Goal: Task Accomplishment & Management: Manage account settings

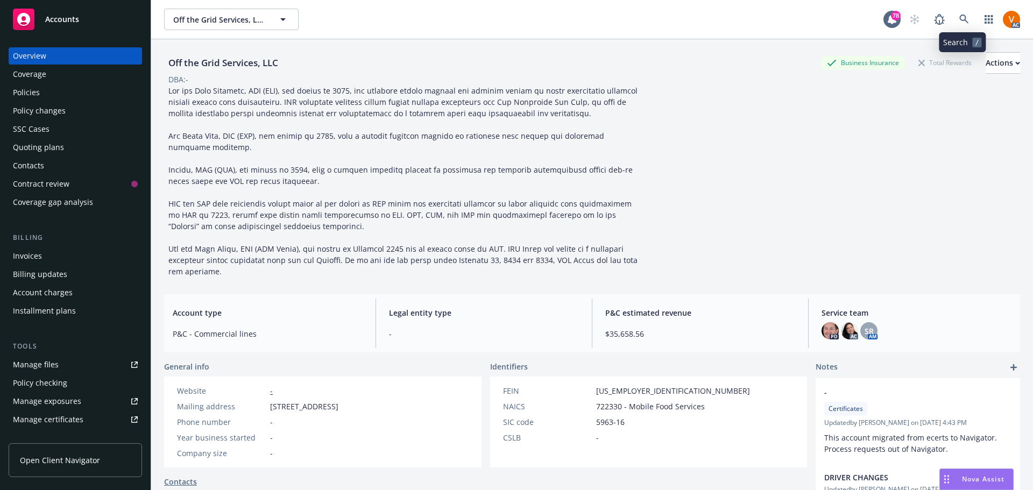
click at [963, 19] on icon at bounding box center [964, 20] width 10 height 10
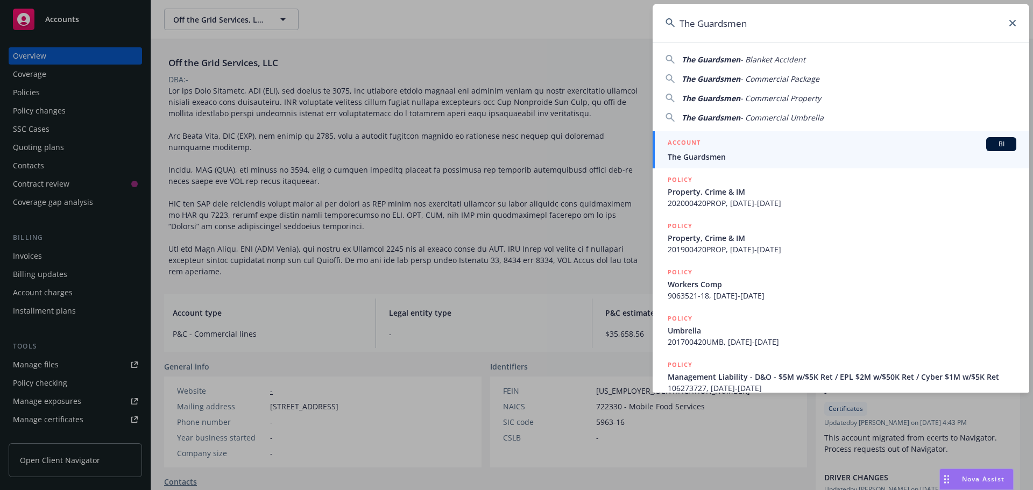
type input "The Guardsmen"
click at [762, 162] on link "ACCOUNT BI The Guardsmen" at bounding box center [841, 149] width 377 height 37
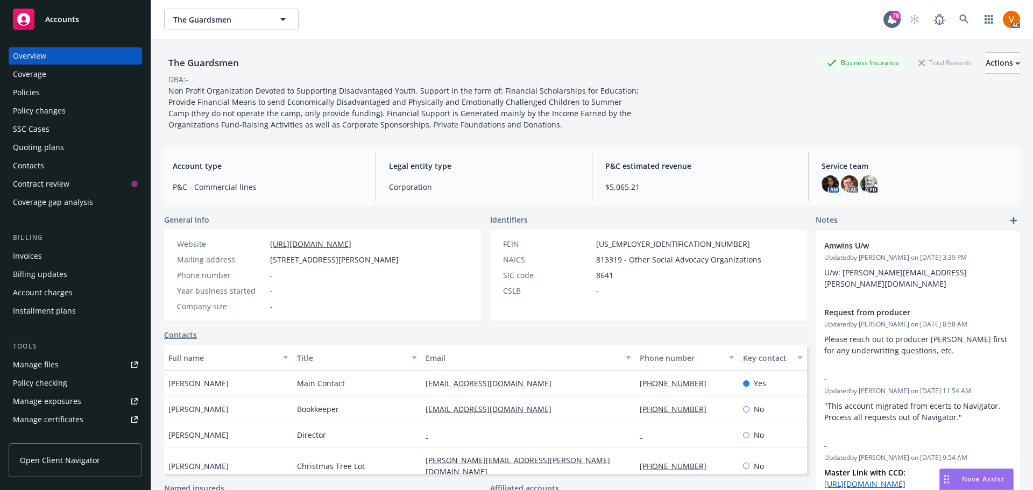
click at [57, 84] on div "Policies" at bounding box center [75, 92] width 125 height 17
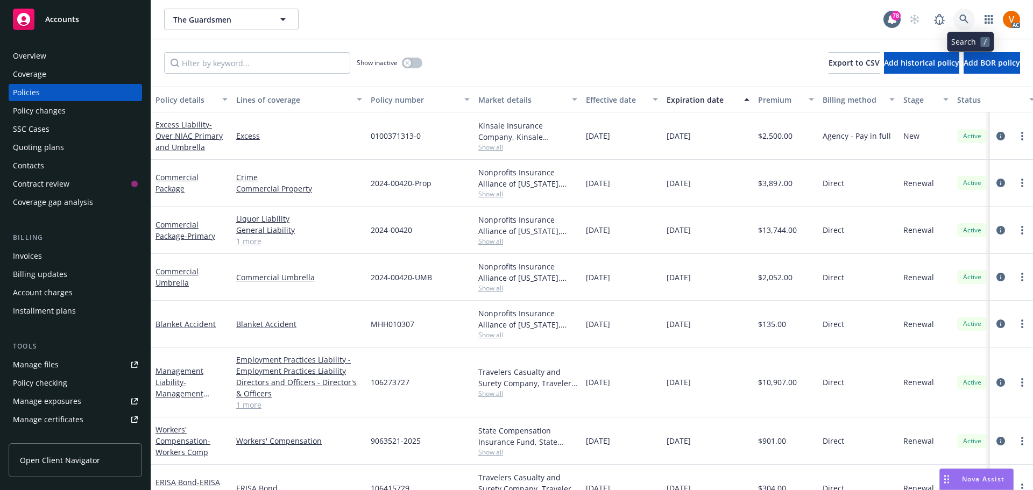
click at [969, 17] on icon at bounding box center [964, 20] width 10 height 10
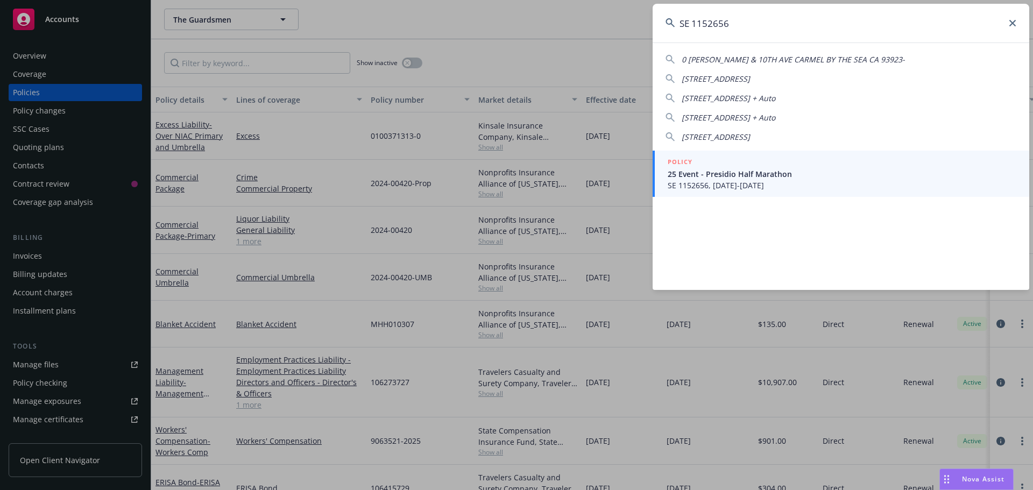
type input "SE 1152656"
click at [760, 187] on span "SE 1152656, [DATE]-[DATE]" at bounding box center [842, 185] width 349 height 11
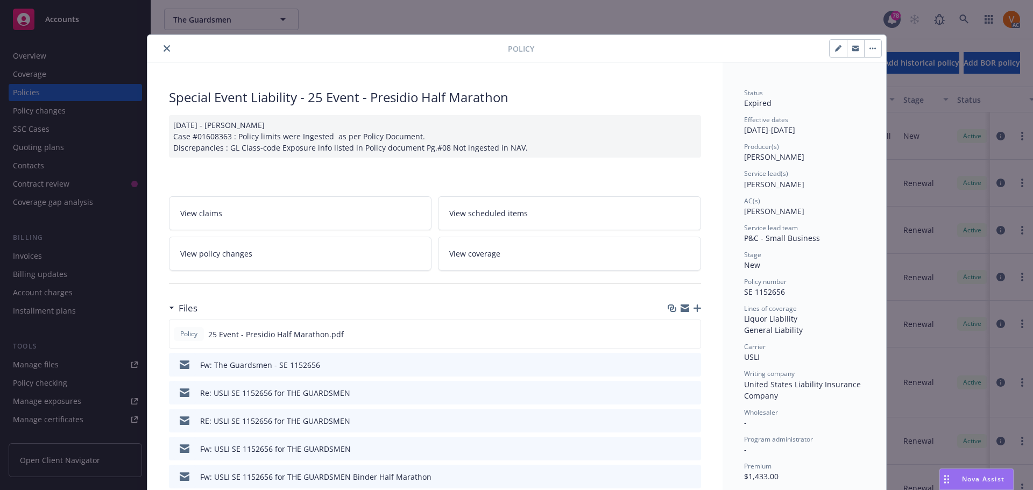
click at [164, 48] on icon "close" at bounding box center [167, 48] width 6 height 6
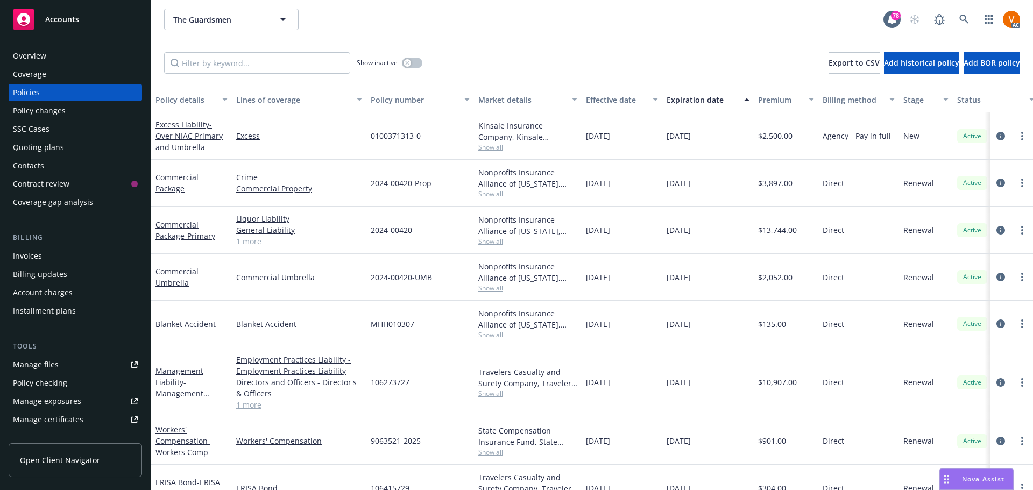
scroll to position [3, 0]
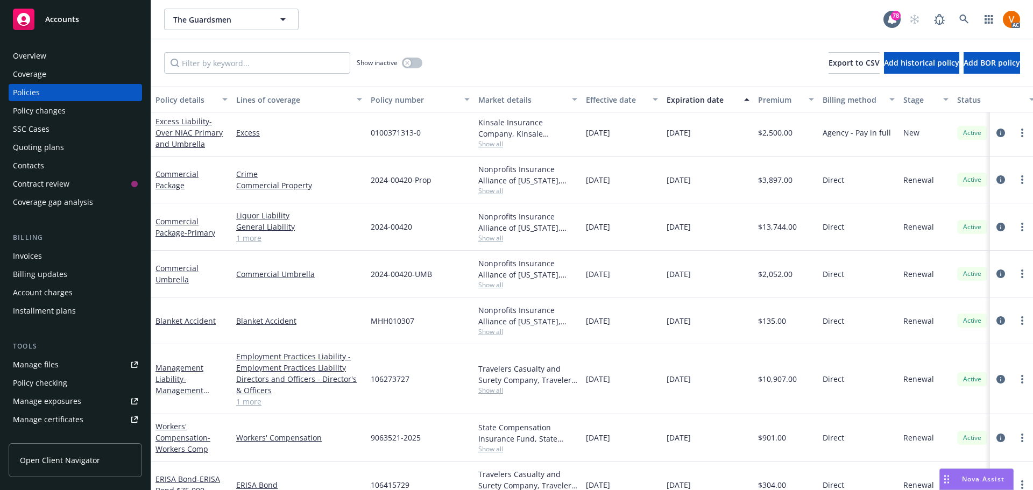
click at [250, 232] on link "1 more" at bounding box center [299, 237] width 126 height 11
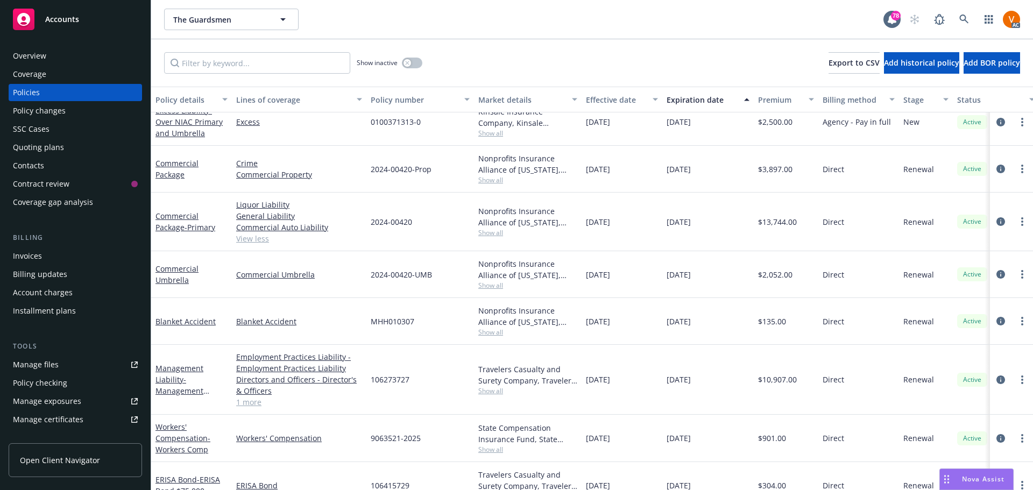
scroll to position [15, 0]
click at [176, 210] on link "Commercial Package - Primary" at bounding box center [186, 221] width 60 height 22
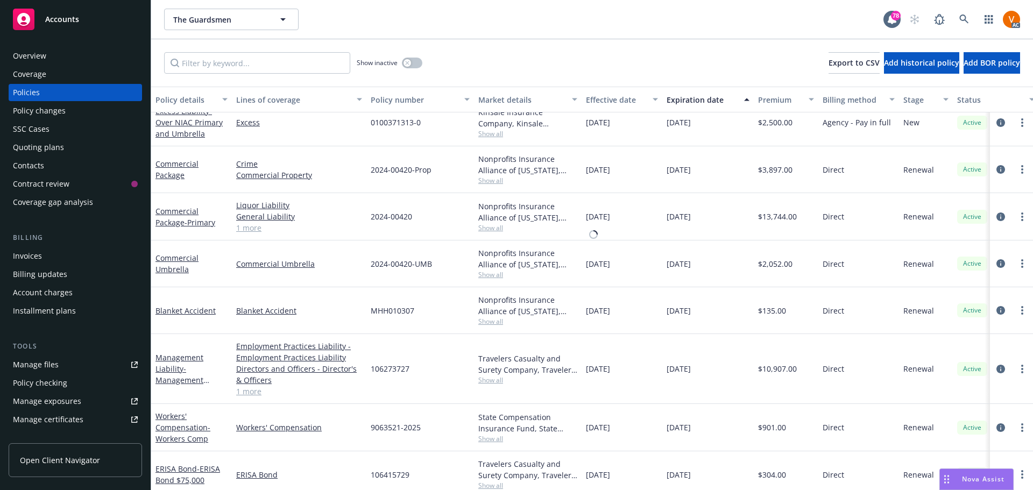
scroll to position [3, 0]
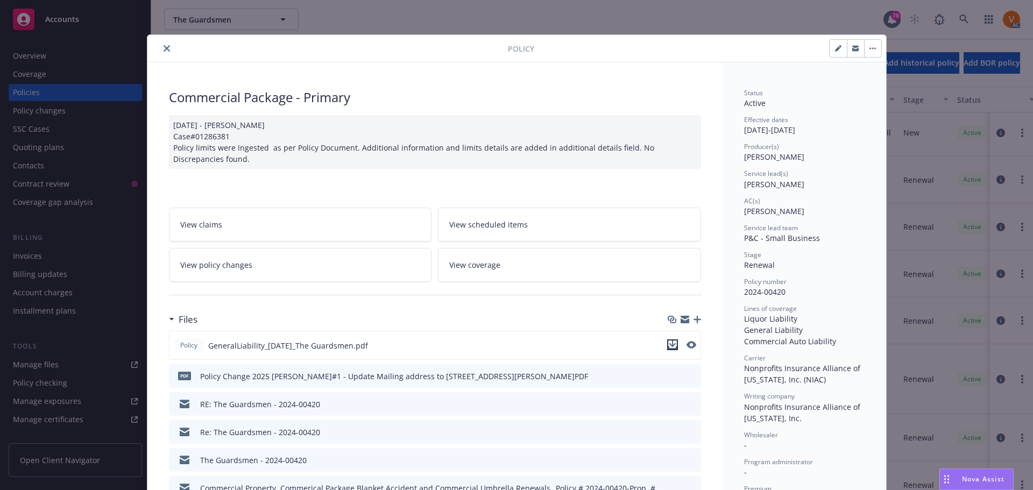
click at [669, 341] on icon "download file" at bounding box center [672, 345] width 9 height 9
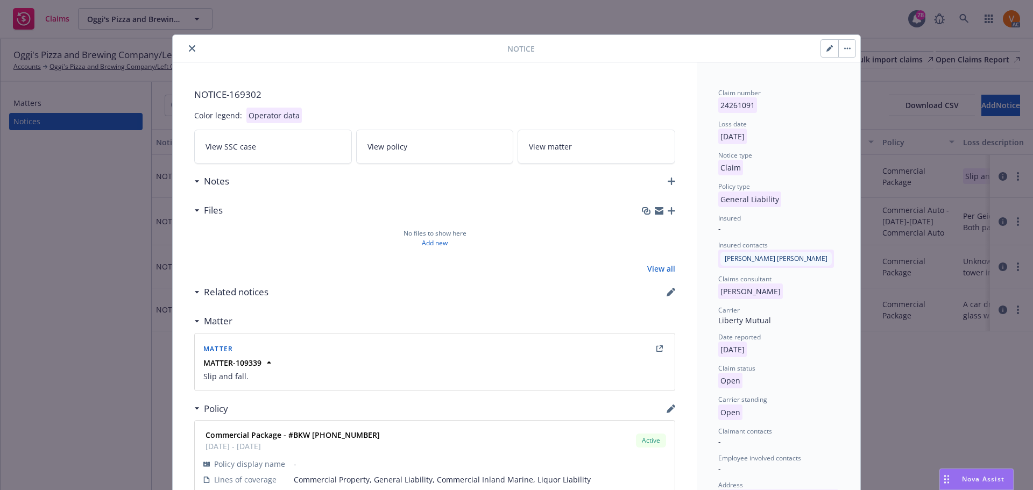
click at [826, 43] on button "button" at bounding box center [829, 48] width 17 height 17
select select "GENERAL_LIABILITY"
select select "open"
select select "CLAIM"
select select "OPEN"
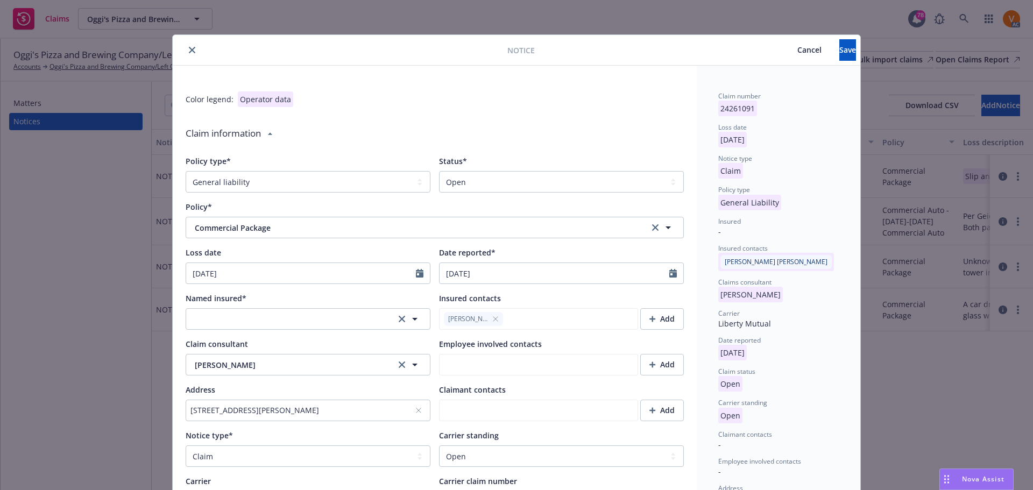
type textarea "x"
click at [478, 174] on select "Select a status Closed Open" at bounding box center [561, 182] width 245 height 22
select select "closed"
click at [439, 171] on select "Select a status Closed Open" at bounding box center [561, 182] width 245 height 22
type textarea "x"
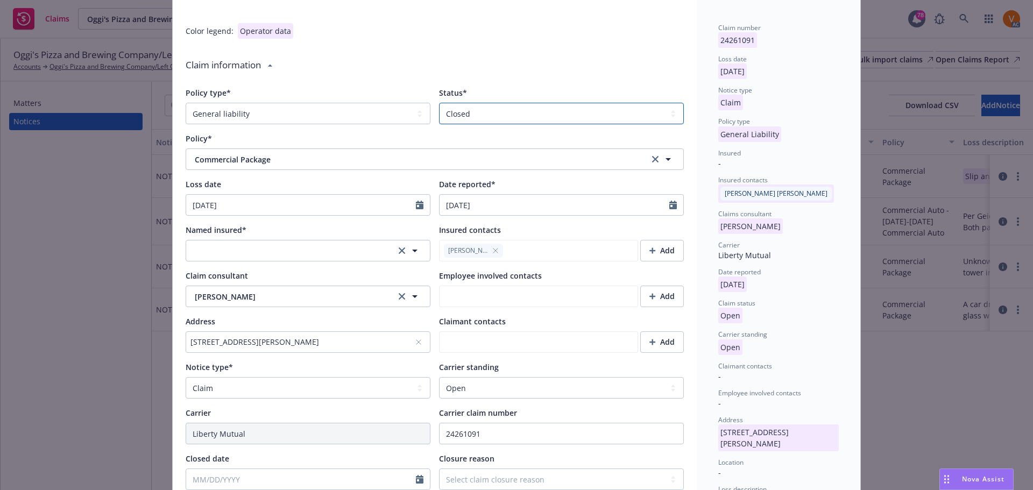
scroll to position [161, 0]
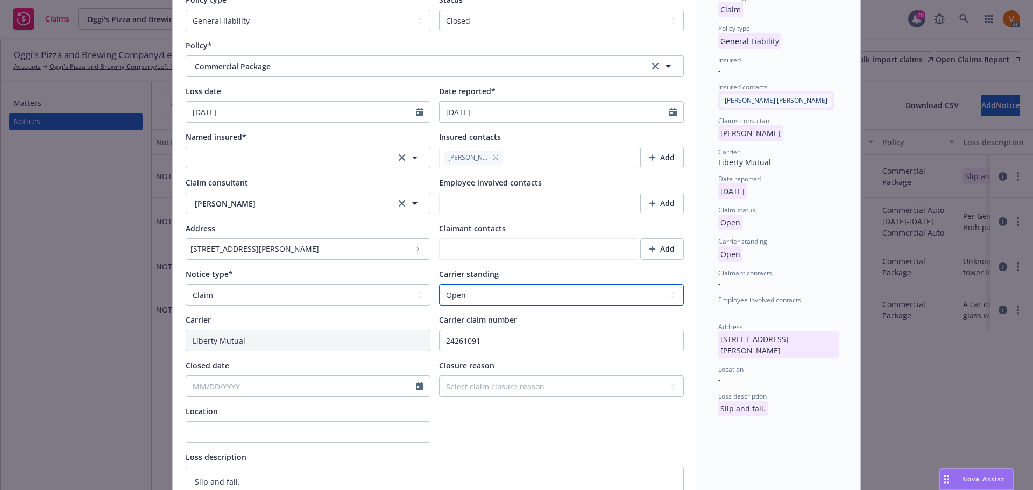
click at [463, 284] on select "Select a carrier standing Closed Not submitted Open Reopened Subrogated Withdra…" at bounding box center [561, 295] width 245 height 22
select select "CLOSED"
click at [439, 284] on select "Select a carrier standing Closed Not submitted Open Reopened Subrogated Withdra…" at bounding box center [561, 295] width 245 height 22
type textarea "x"
click at [471, 376] on select "Select claim closure reason Administrative closure Closed Closed no liability f…" at bounding box center [561, 387] width 245 height 22
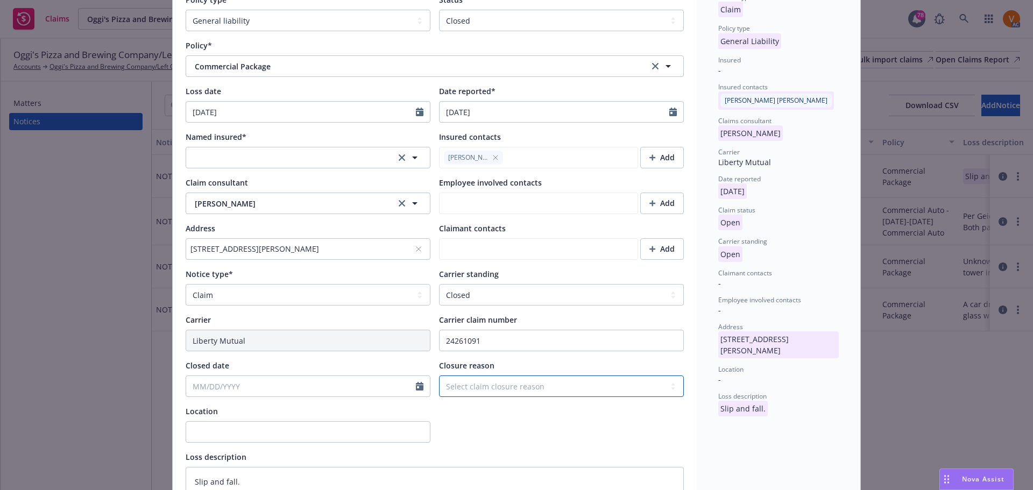
select select "closed-no-liability-found"
click at [439, 376] on select "Select claim closure reason Administrative closure Closed Closed no liability f…" at bounding box center [561, 387] width 245 height 22
type textarea "x"
click at [324, 376] on input "Closed date" at bounding box center [301, 386] width 230 height 20
select select "9"
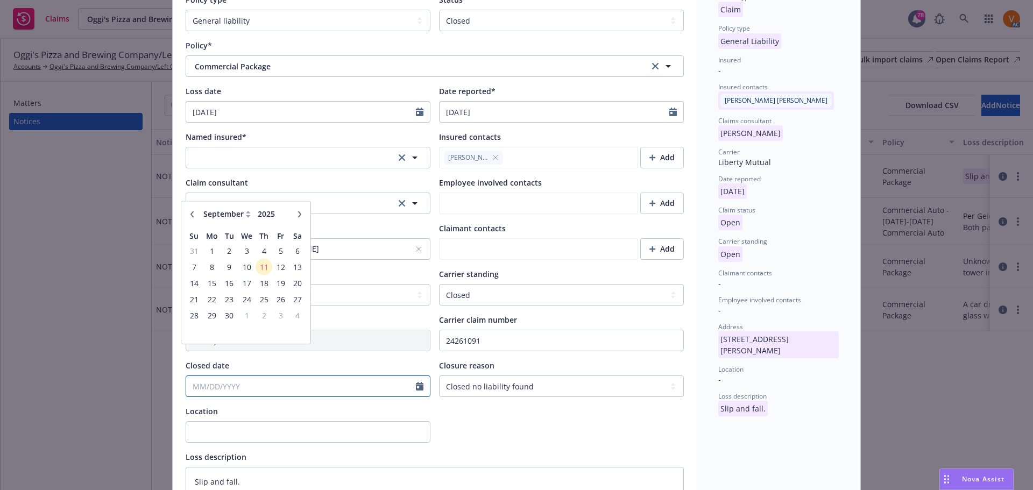
paste input "9/11/2025"
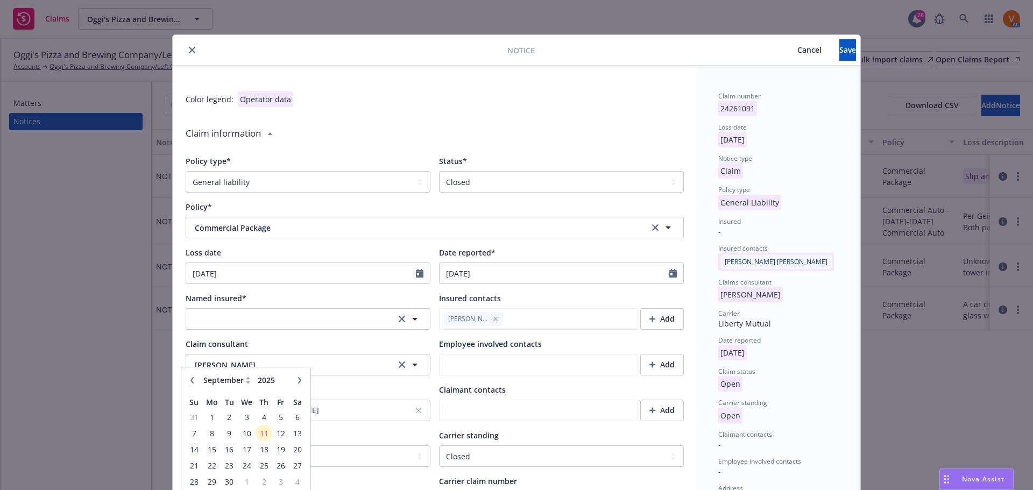
type input "9/11/2025"
click at [839, 49] on span "Save" at bounding box center [847, 50] width 17 height 10
type textarea "x"
type input "09/11/2025"
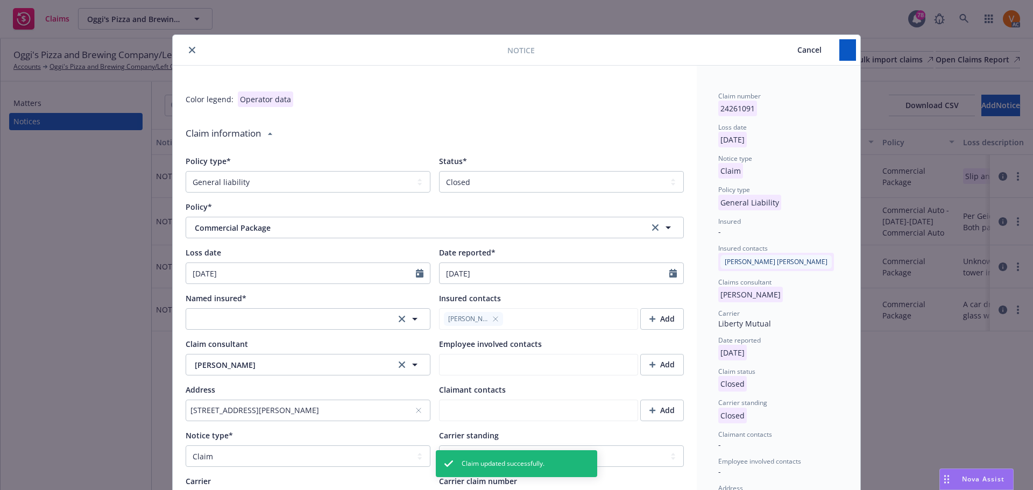
type textarea "x"
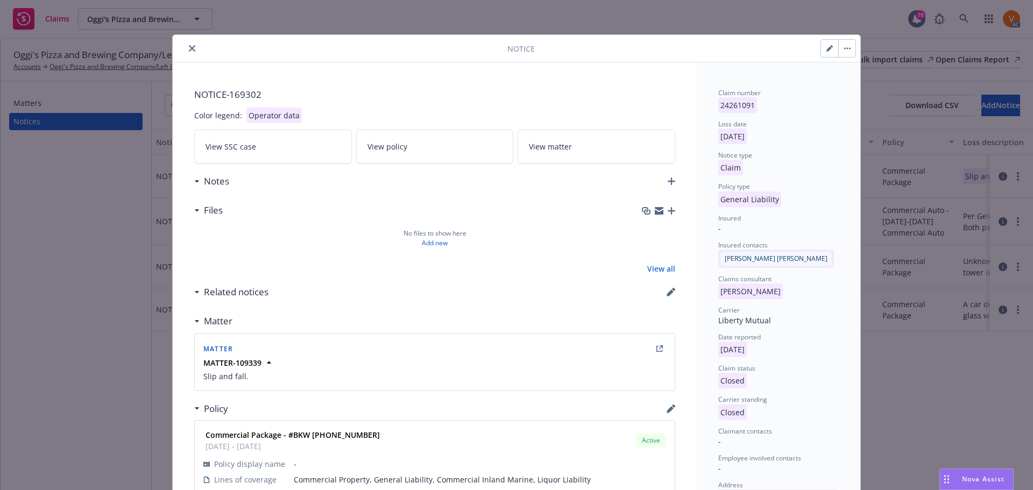
click at [189, 47] on icon "close" at bounding box center [192, 48] width 6 height 6
